Goal: Information Seeking & Learning: Learn about a topic

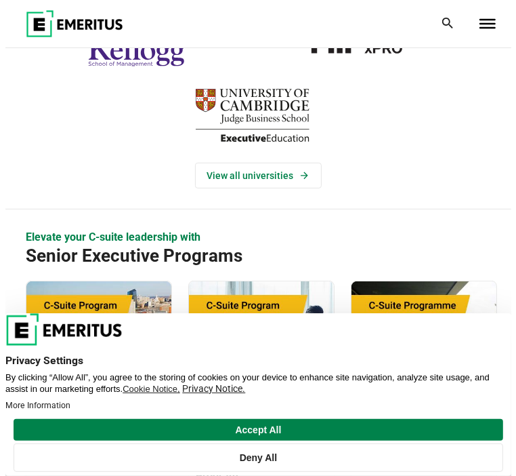
scroll to position [271, 0]
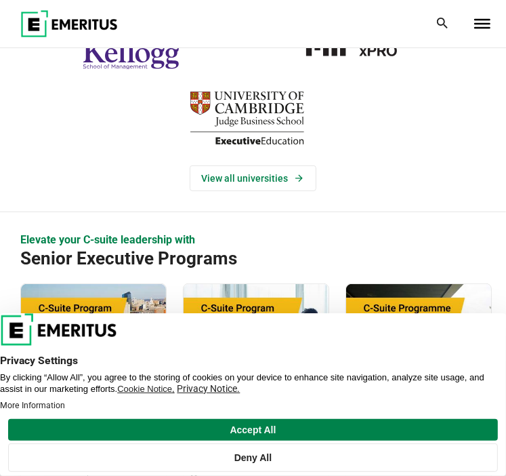
click at [481, 19] on span "Toggle Menu" at bounding box center [482, 19] width 16 height 1
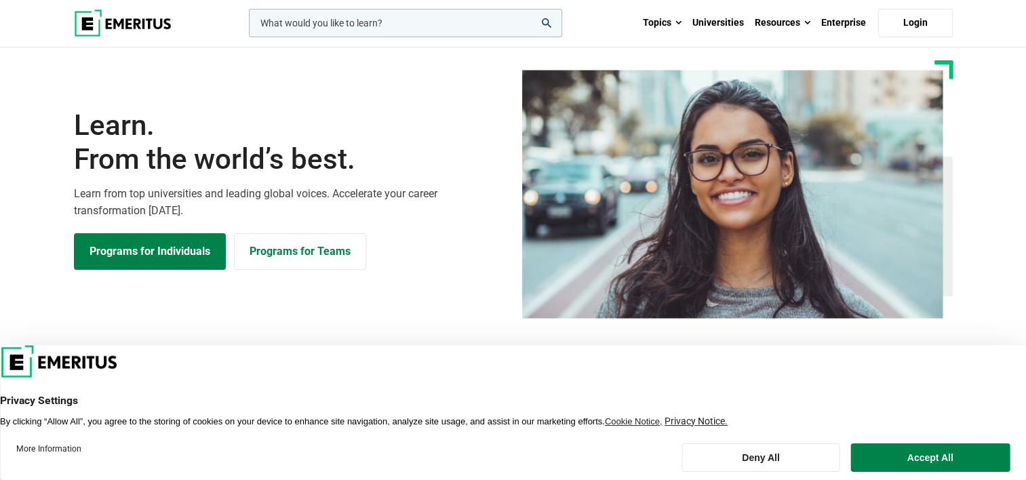
scroll to position [0, 0]
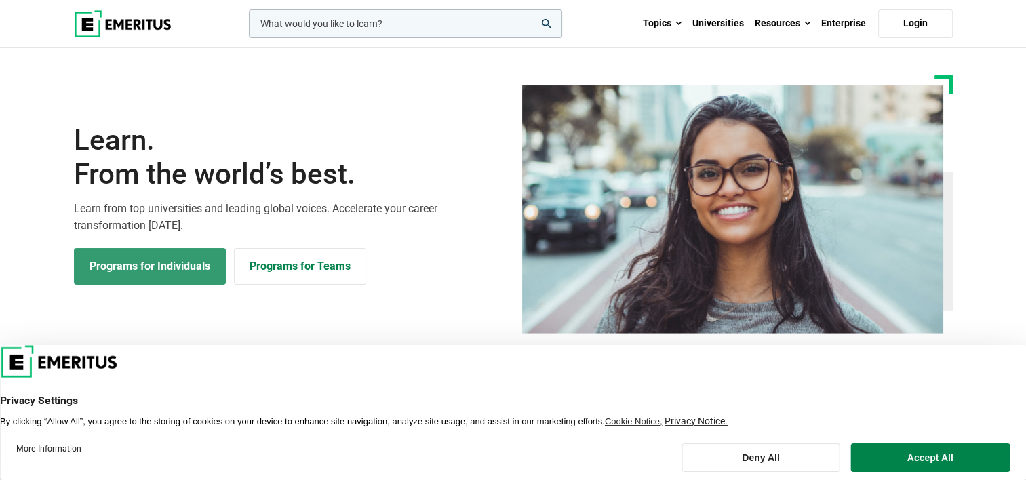
click at [121, 270] on link "Programs for Individuals" at bounding box center [150, 266] width 152 height 37
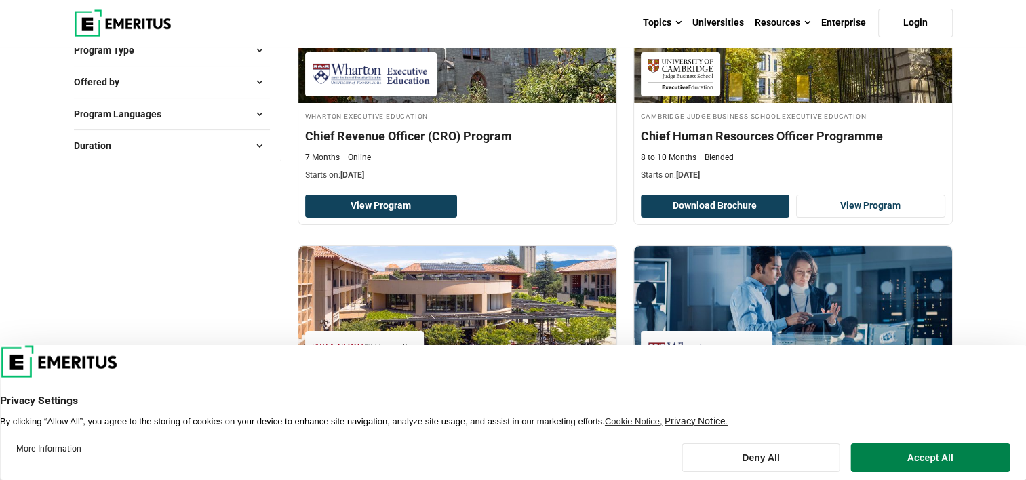
scroll to position [203, 0]
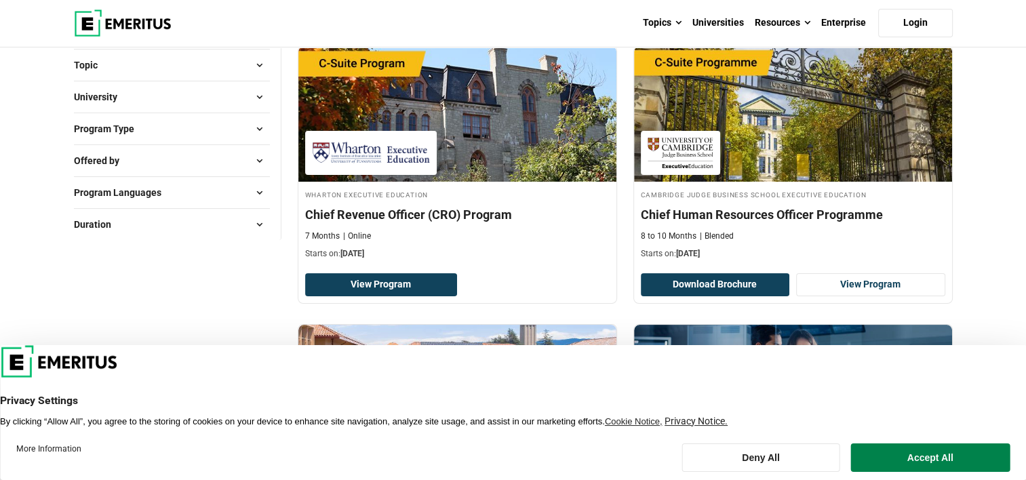
click at [253, 127] on span at bounding box center [259, 129] width 20 height 20
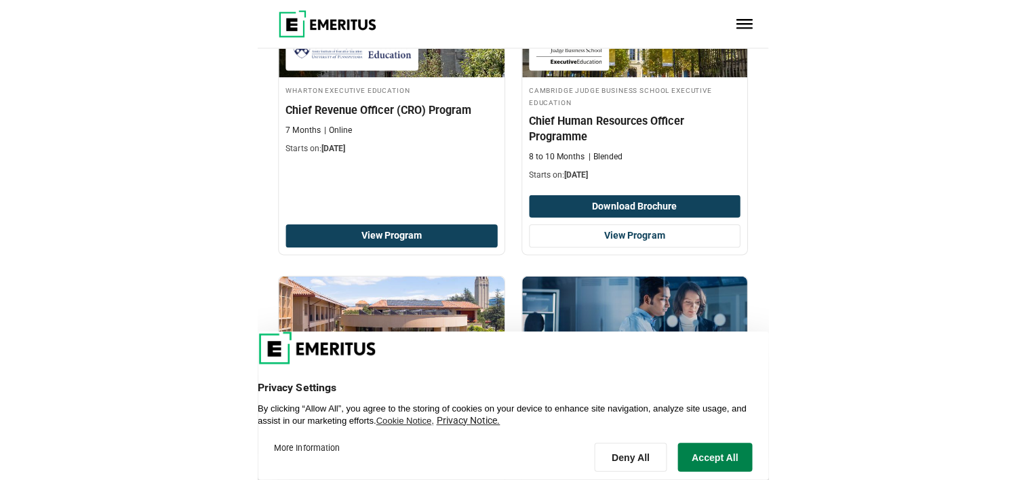
scroll to position [250, 0]
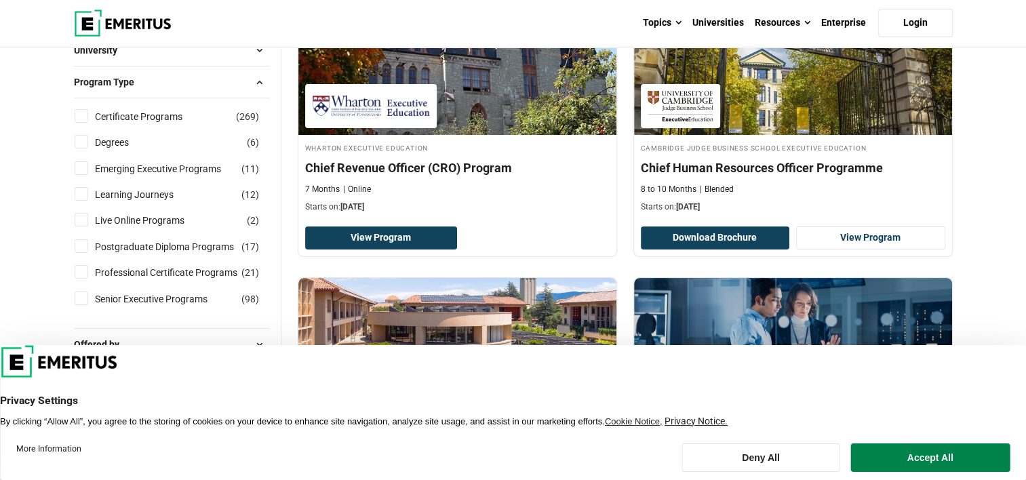
click at [78, 243] on input "Postgraduate Diploma Programs ( 17 )" at bounding box center [82, 246] width 14 height 14
checkbox input "true"
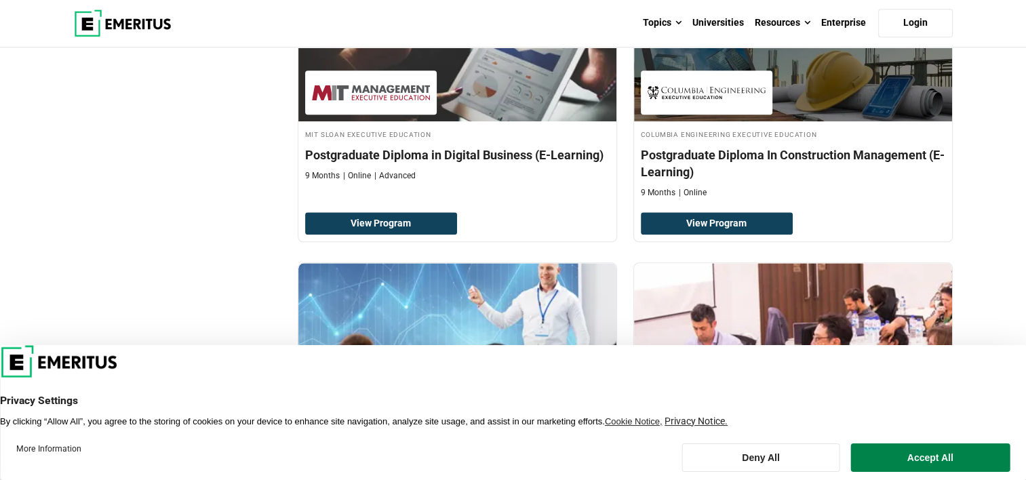
scroll to position [1559, 0]
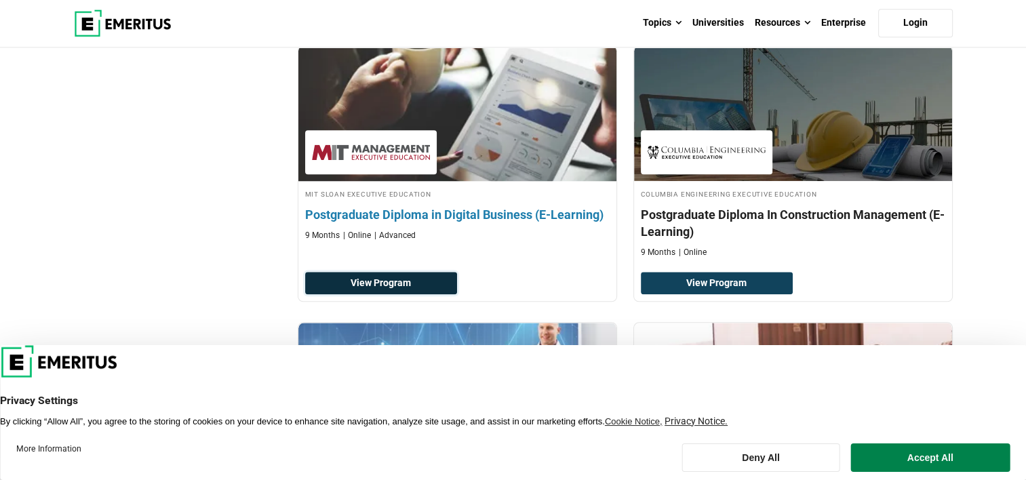
click at [382, 272] on link "View Program" at bounding box center [381, 283] width 153 height 23
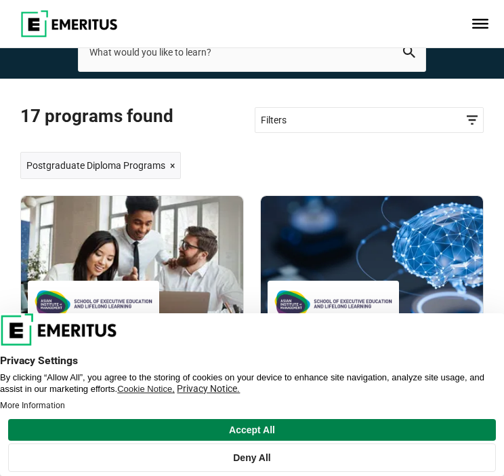
scroll to position [44, 0]
